Goal: Task Accomplishment & Management: Use online tool/utility

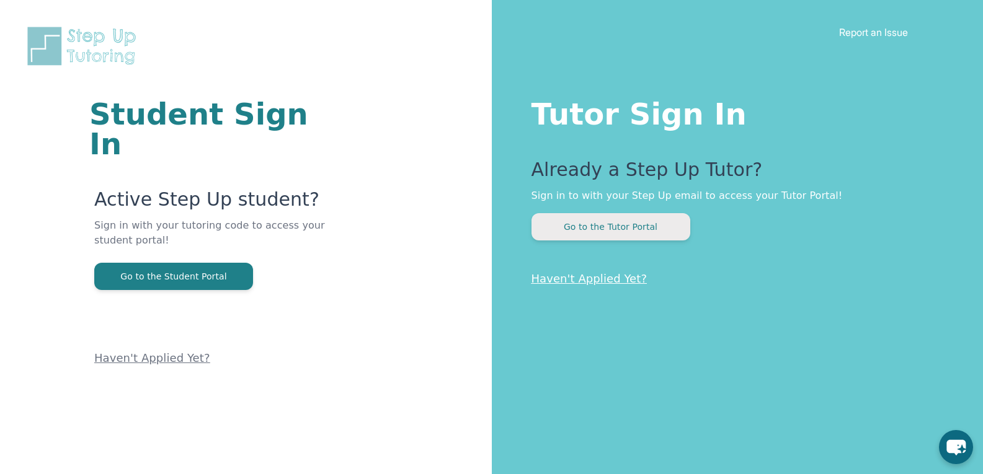
click at [643, 226] on button "Go to the Tutor Portal" at bounding box center [610, 226] width 159 height 27
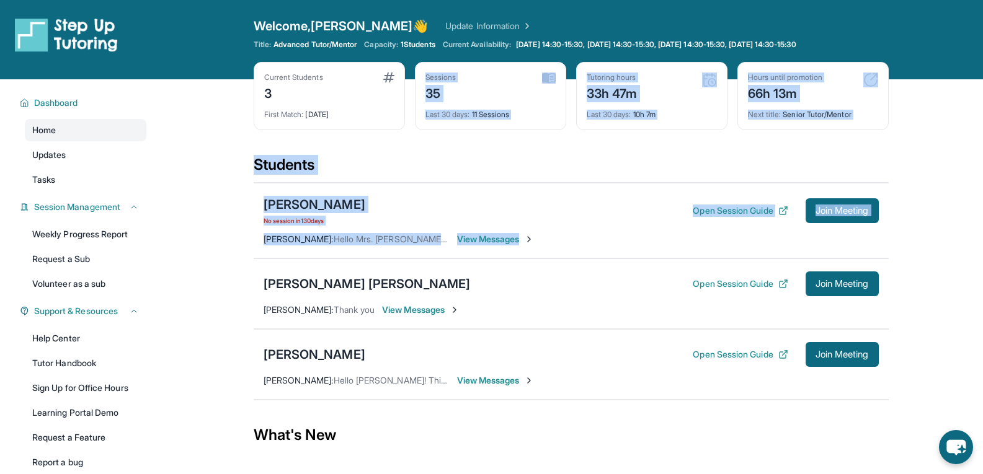
drag, startPoint x: 643, startPoint y: 226, endPoint x: 516, endPoint y: 47, distance: 219.2
click at [516, 47] on div "Open sidebar Welcome, Ariel 👋 Update Information Title: Advanced Tutor/Mentor C…" at bounding box center [491, 284] width 983 height 569
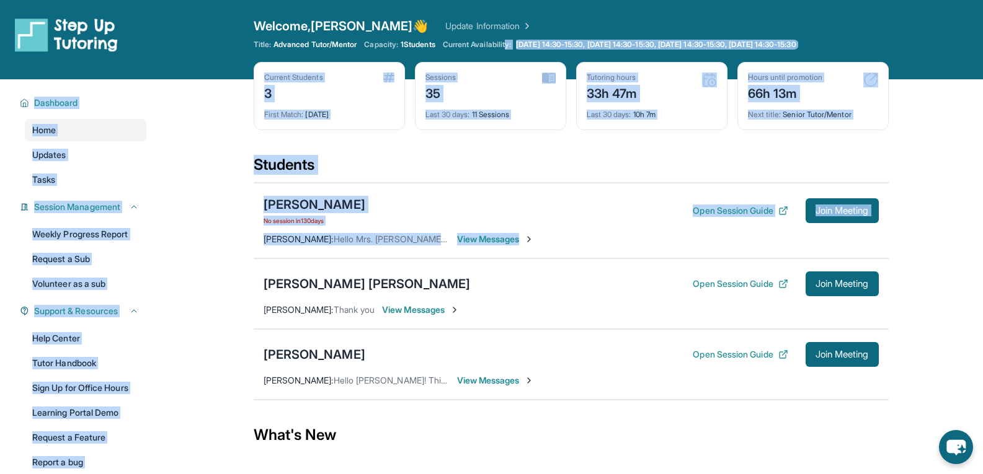
click at [906, 134] on main "Current Students 3 First Match : 7 months ago Sessions 35 Last 30 days : 11 Ses…" at bounding box center [571, 324] width 824 height 490
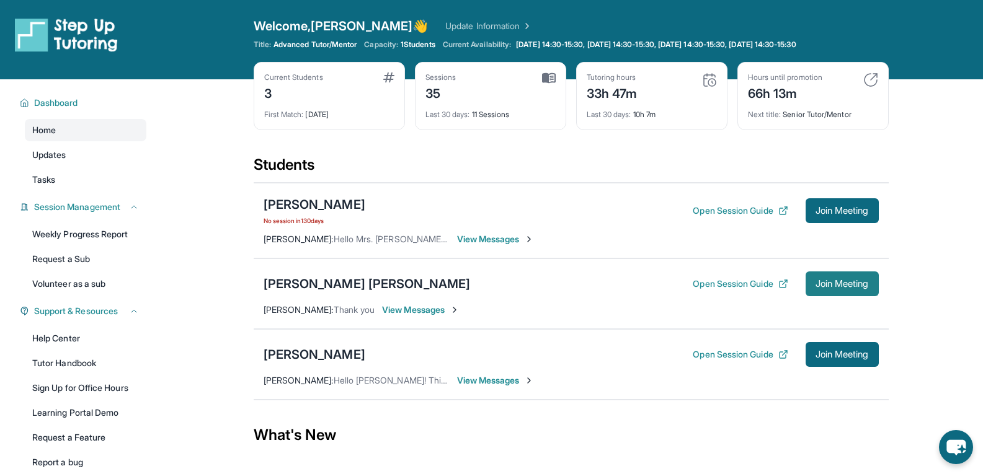
click at [869, 286] on button "Join Meeting" at bounding box center [841, 284] width 73 height 25
click at [318, 292] on div "[PERSON_NAME] [PERSON_NAME]" at bounding box center [366, 283] width 207 height 17
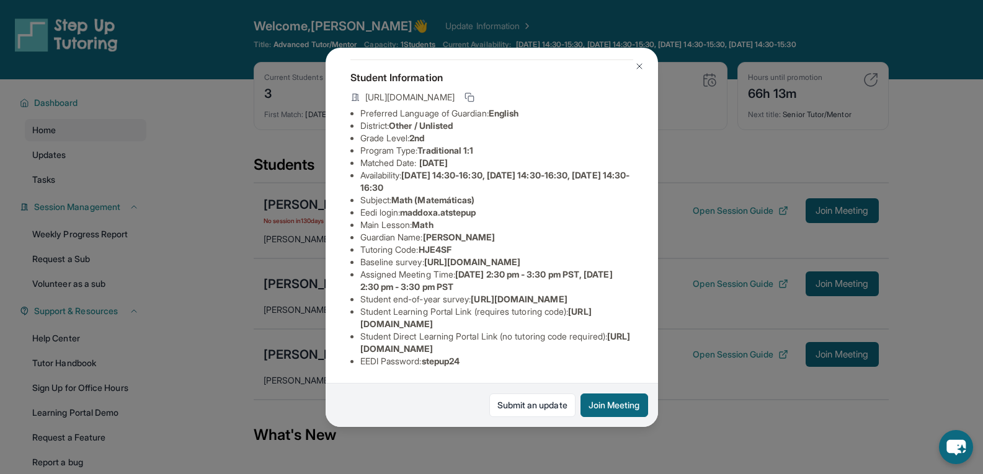
scroll to position [161, 0]
click at [693, 402] on div "Maddox Agostini Guardian: Fernanda Agostini Student Information https://student…" at bounding box center [491, 237] width 983 height 474
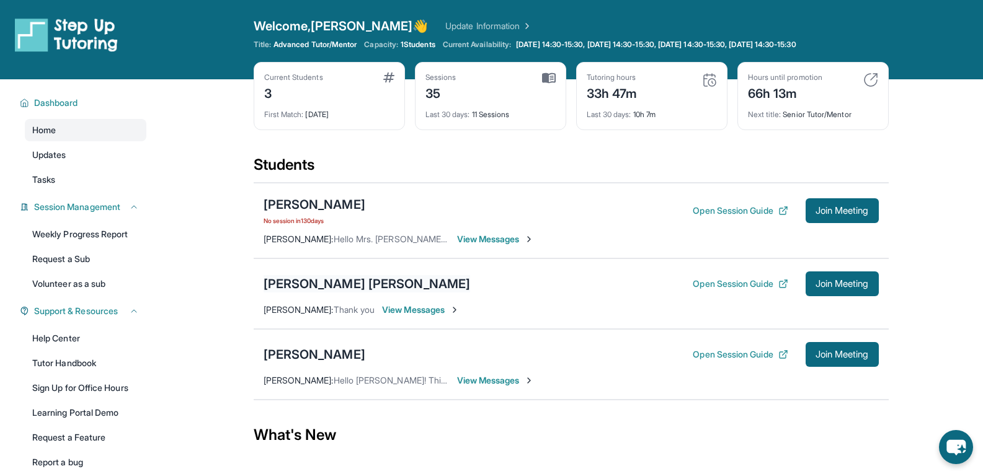
click at [312, 278] on div "[PERSON_NAME] [PERSON_NAME]" at bounding box center [366, 283] width 207 height 17
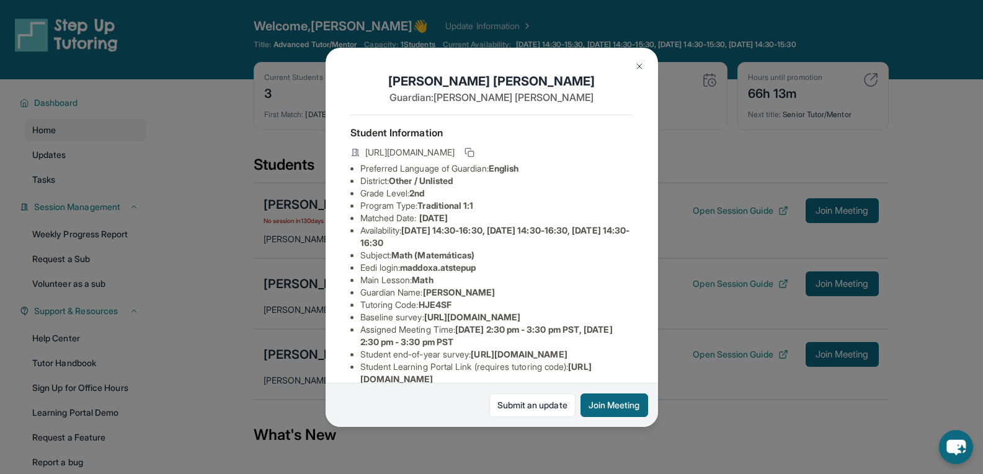
click at [679, 260] on div "Maddox Agostini Guardian: Fernanda Agostini Student Information https://student…" at bounding box center [491, 237] width 983 height 474
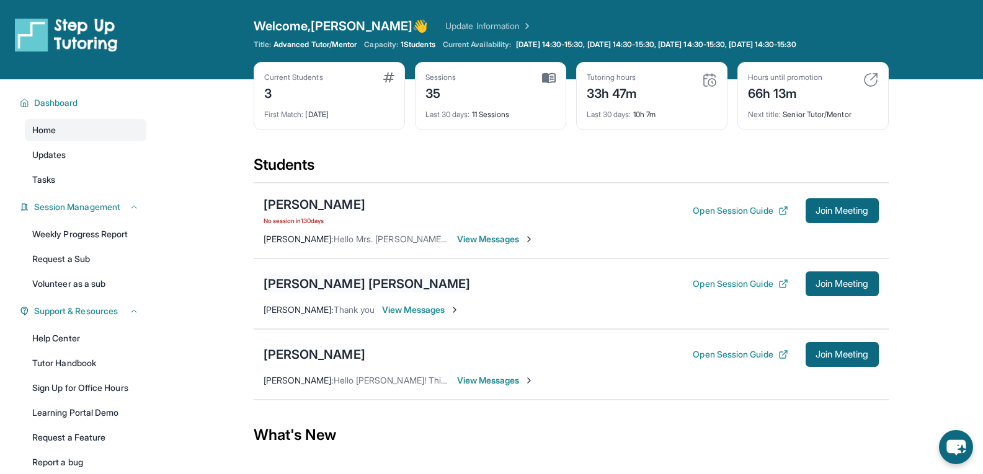
click at [300, 277] on div "[PERSON_NAME] [PERSON_NAME]" at bounding box center [366, 283] width 207 height 17
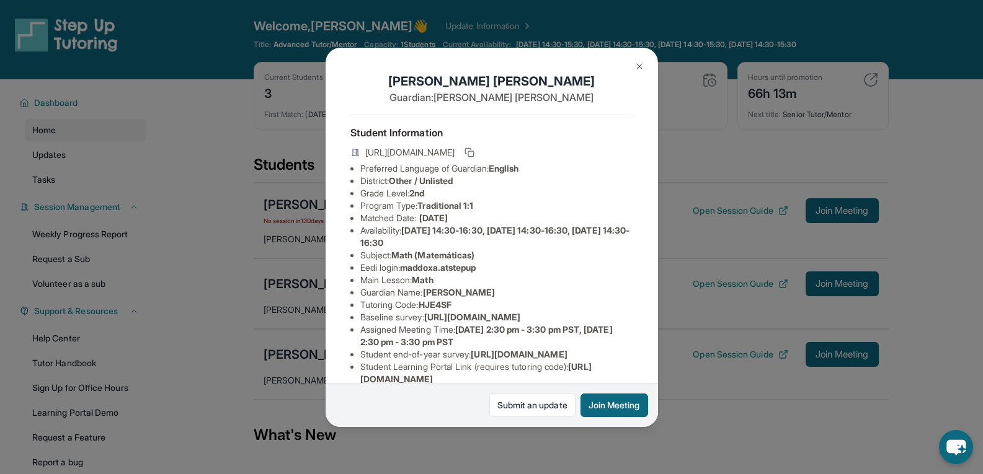
click at [135, 228] on div "Maddox Agostini Guardian: Fernanda Agostini Student Information https://student…" at bounding box center [491, 237] width 983 height 474
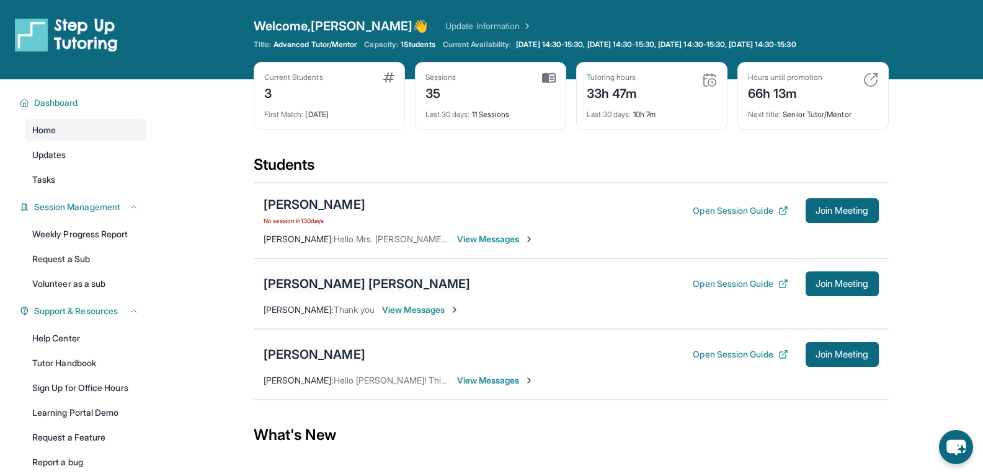
click at [280, 280] on div "[PERSON_NAME] [PERSON_NAME]" at bounding box center [366, 283] width 207 height 17
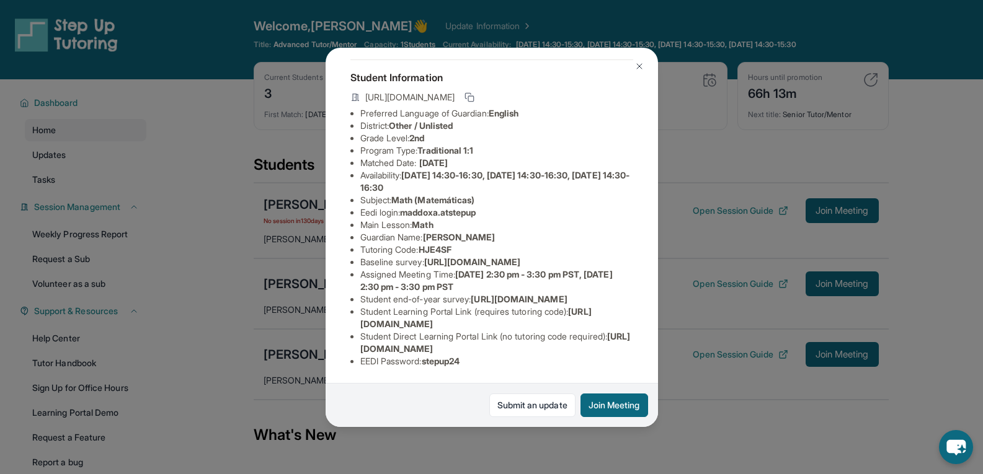
scroll to position [47, 0]
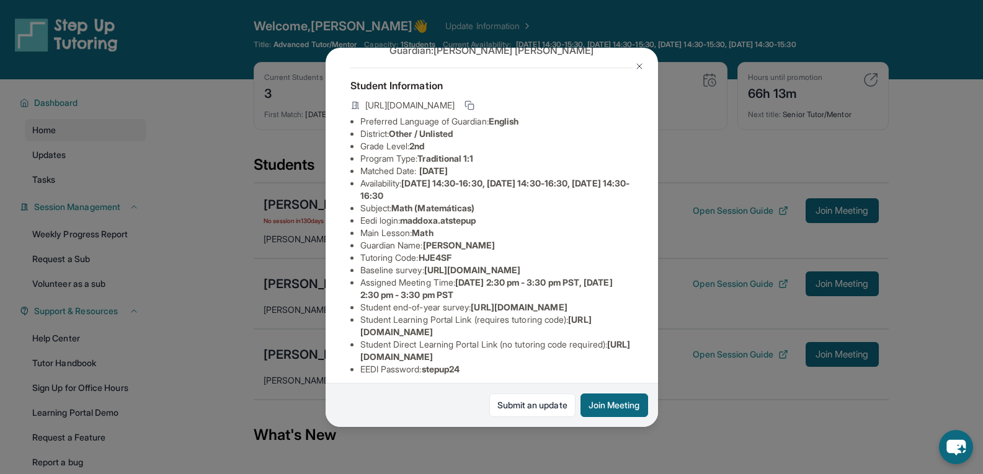
click at [706, 348] on div "Maddox Agostini Guardian: Fernanda Agostini Student Information https://student…" at bounding box center [491, 237] width 983 height 474
